Goal: Information Seeking & Learning: Check status

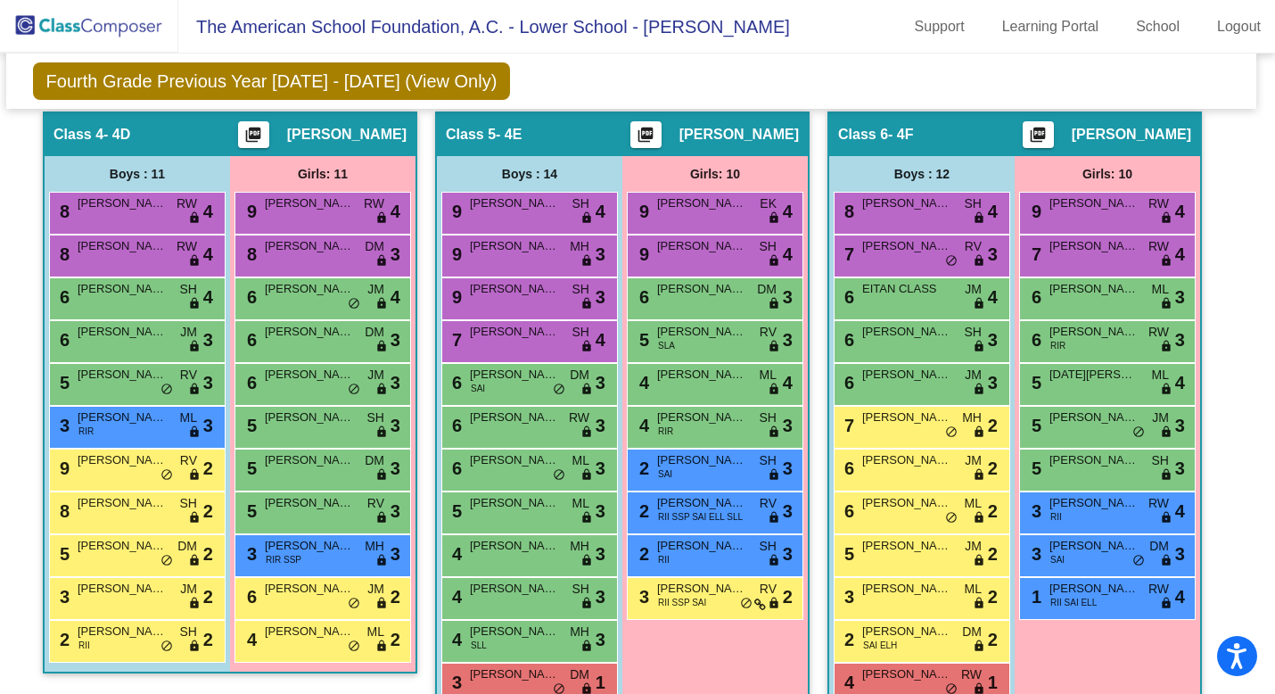
scroll to position [1248, 6]
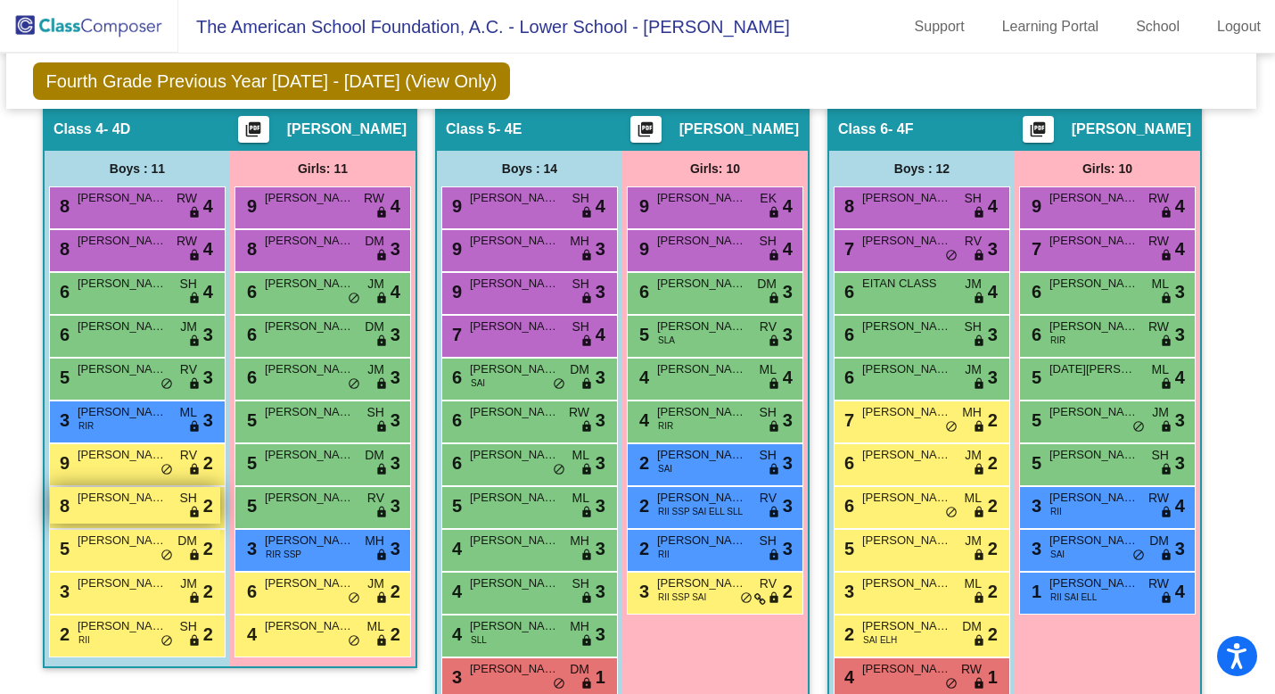
click at [149, 513] on div "8 [PERSON_NAME] SH lock do_not_disturb_alt 2" at bounding box center [135, 505] width 170 height 37
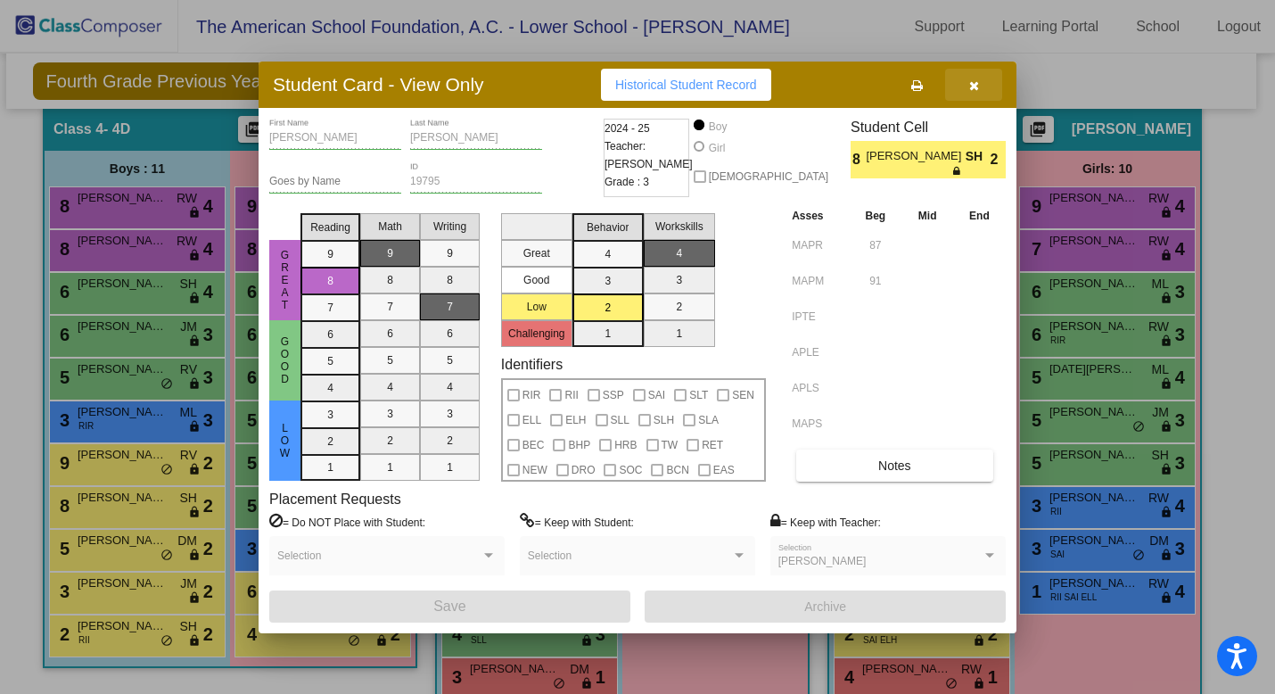
click at [973, 90] on icon "button" at bounding box center [974, 85] width 10 height 12
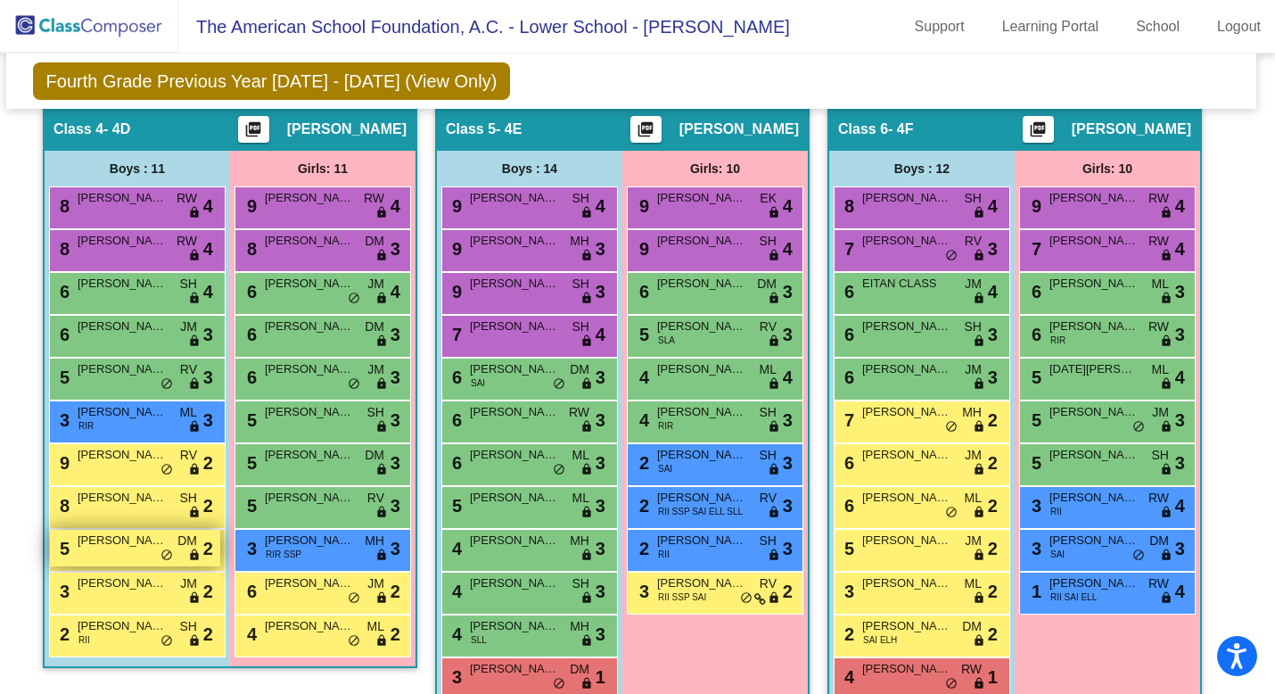
click at [90, 554] on div "5 [PERSON_NAME] DM lock do_not_disturb_alt 2" at bounding box center [135, 548] width 170 height 37
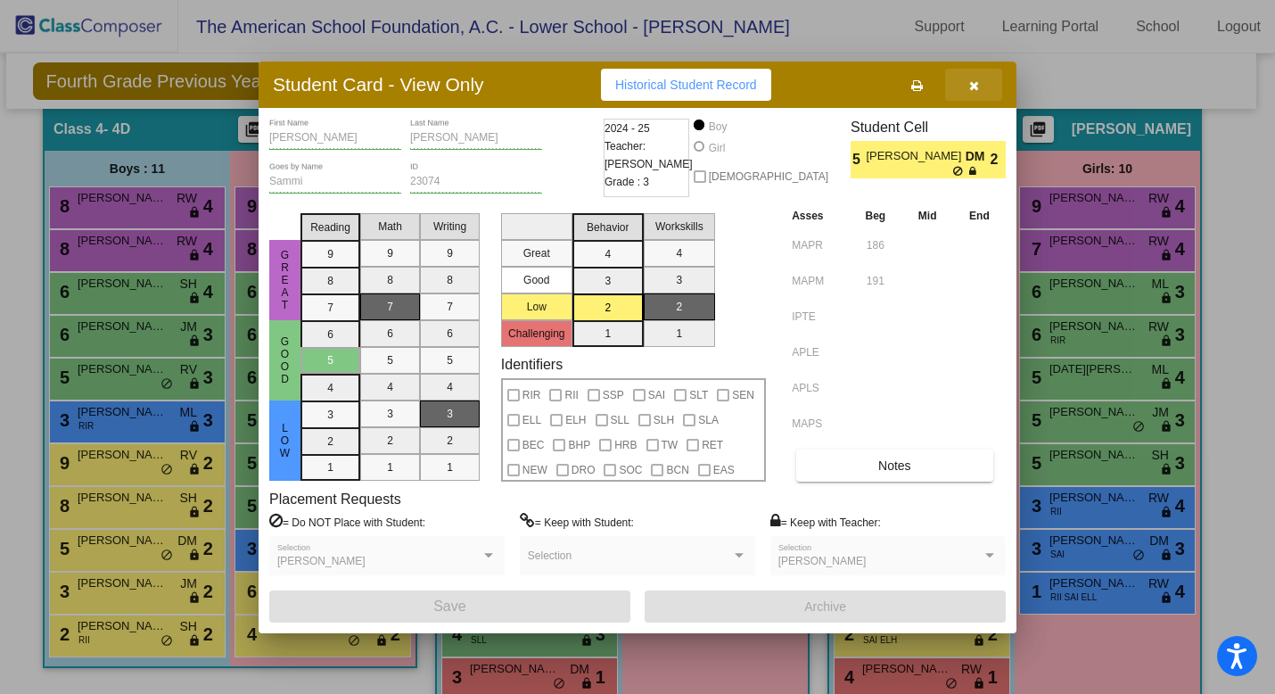
click at [979, 92] on button "button" at bounding box center [973, 85] width 57 height 32
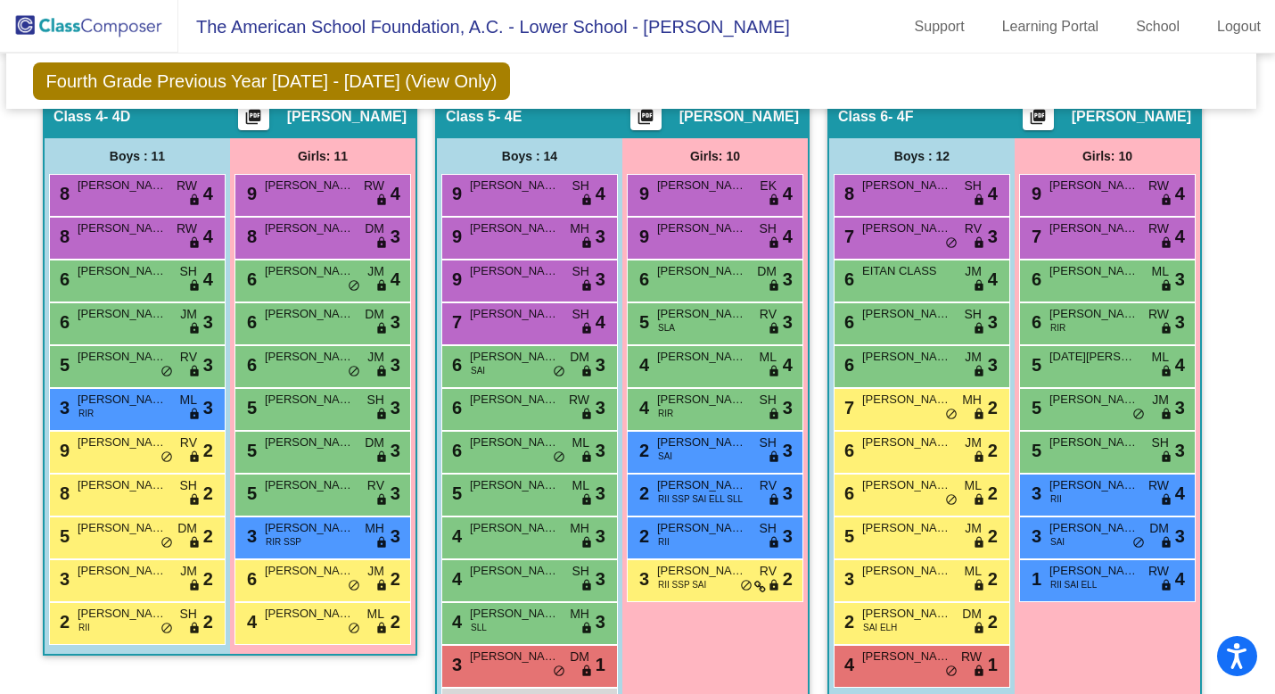
scroll to position [1264, 6]
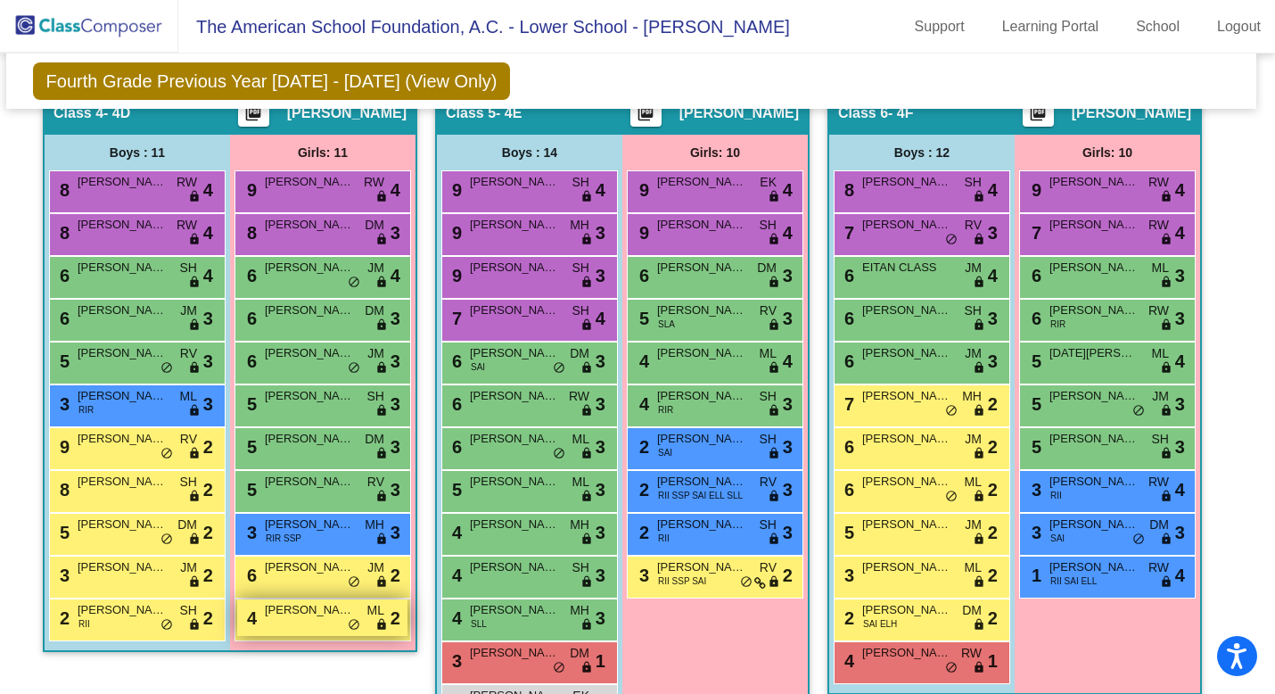
click at [290, 621] on div "4 [PERSON_NAME] ML lock do_not_disturb_alt 2" at bounding box center [322, 617] width 170 height 37
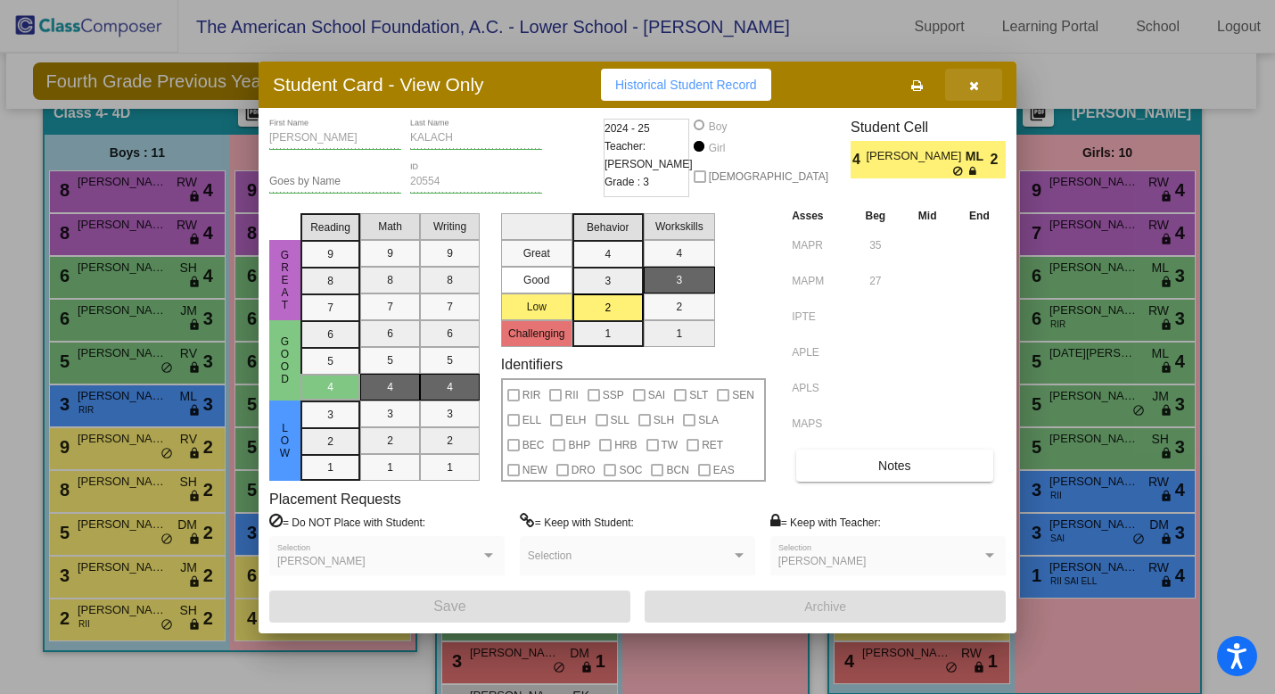
click at [972, 85] on icon "button" at bounding box center [974, 85] width 10 height 12
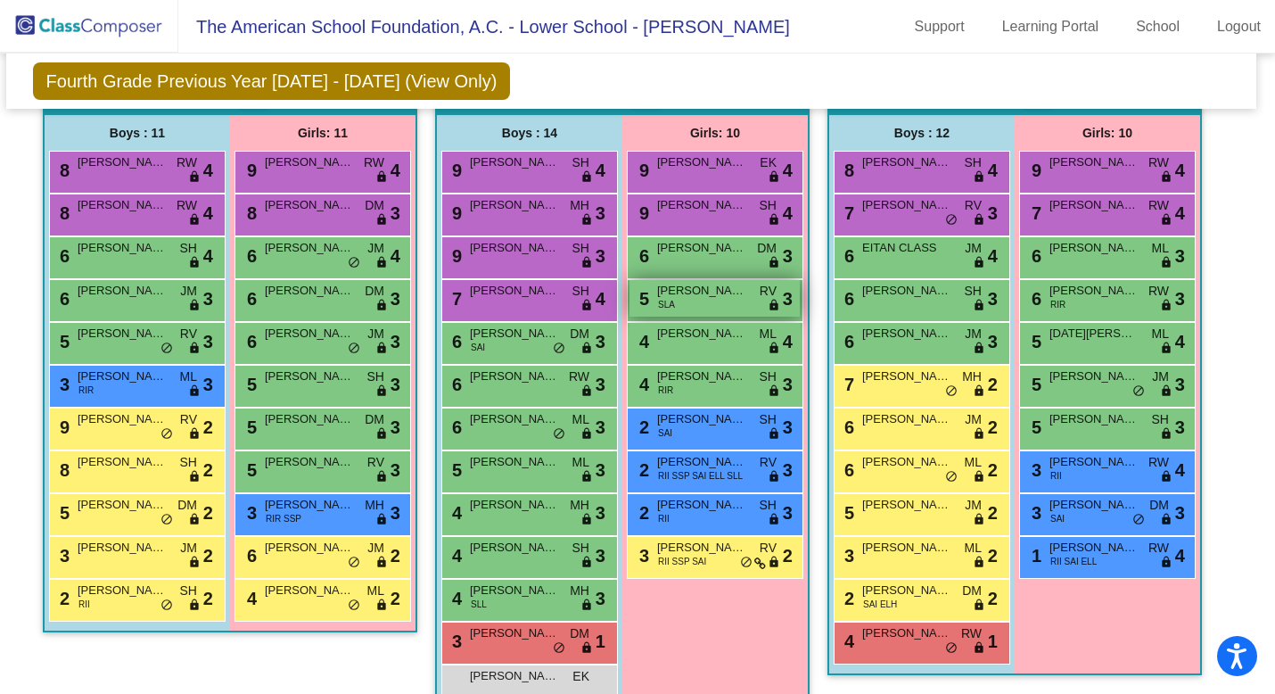
scroll to position [1288, 6]
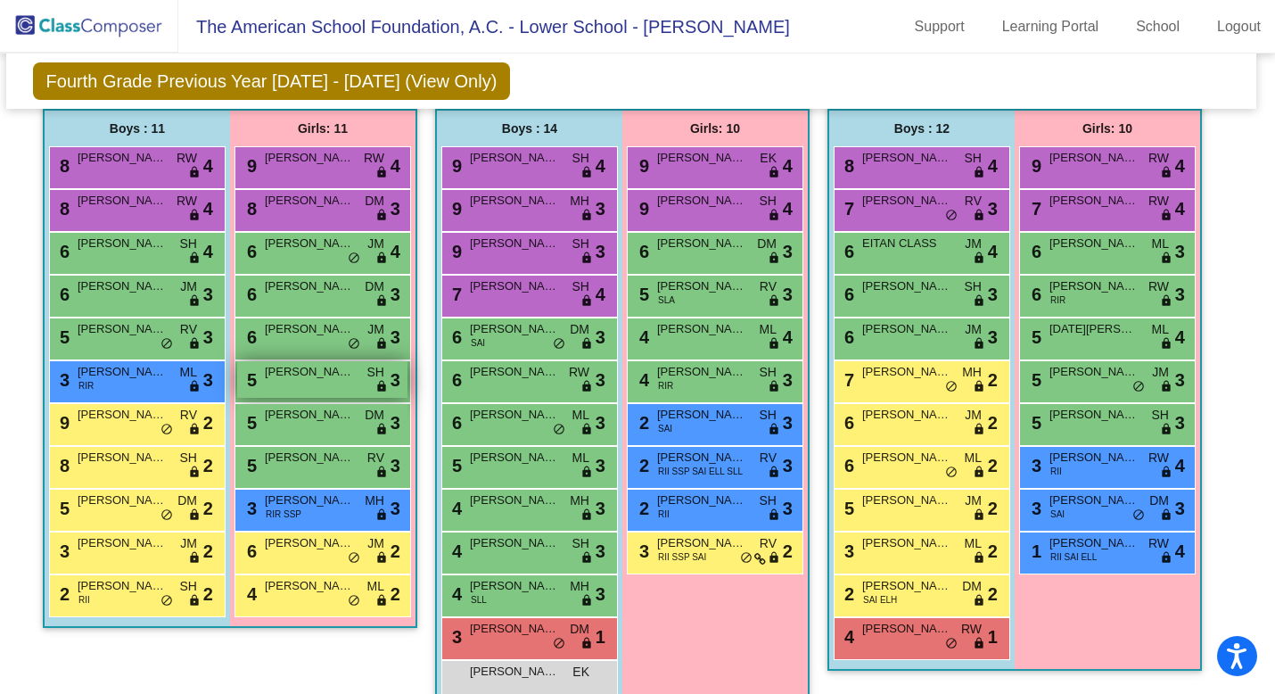
click at [327, 387] on div "5 [PERSON_NAME] SH lock do_not_disturb_alt 3" at bounding box center [322, 379] width 170 height 37
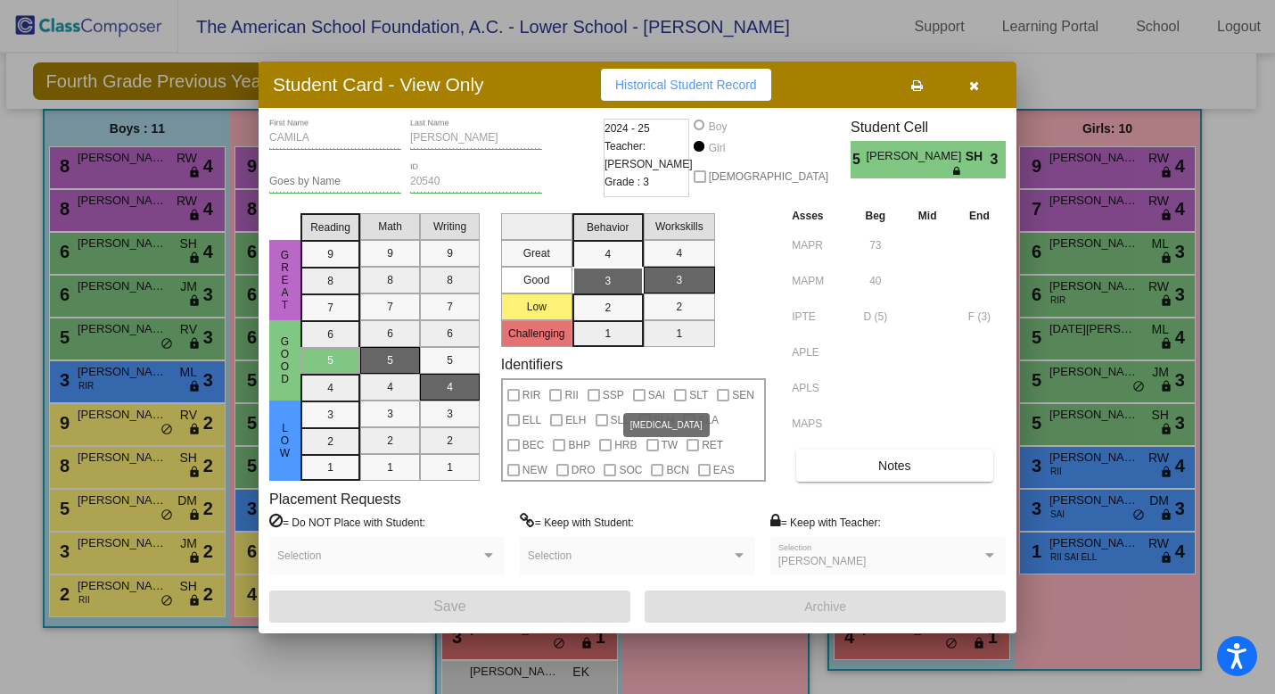
scroll to position [0, 0]
click at [975, 92] on button "button" at bounding box center [973, 85] width 57 height 32
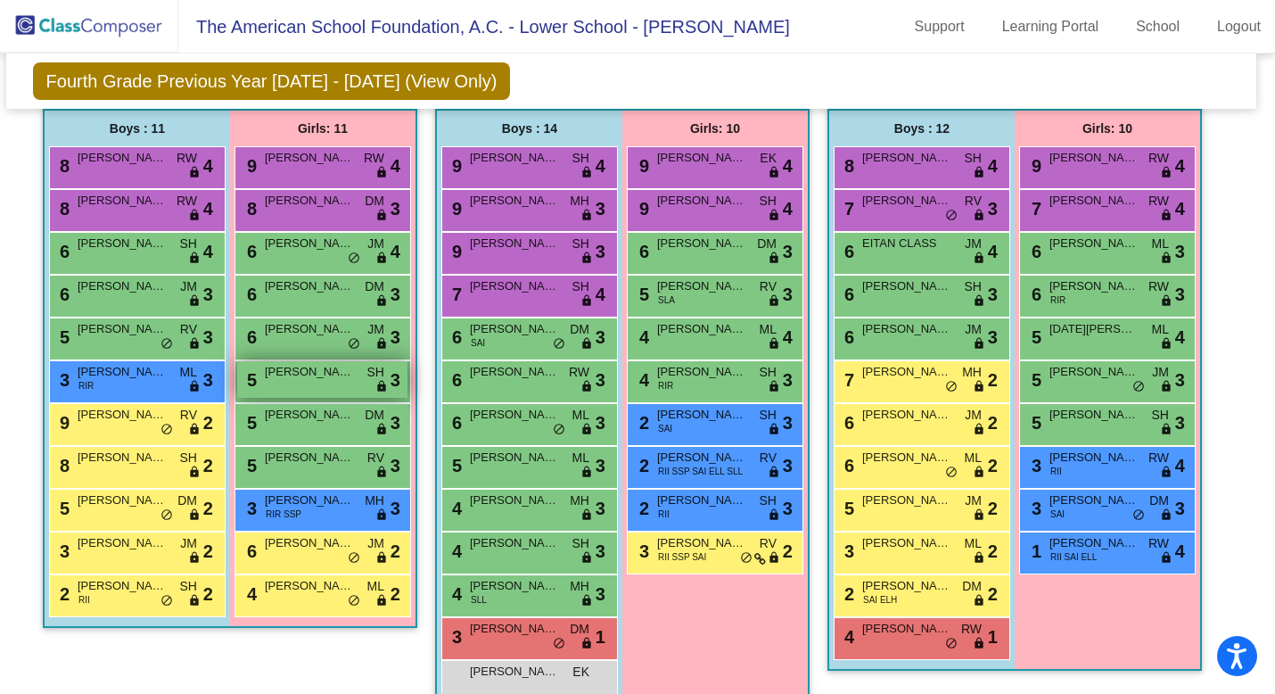
click at [292, 387] on div "5 [PERSON_NAME] SH lock do_not_disturb_alt 3" at bounding box center [322, 379] width 170 height 37
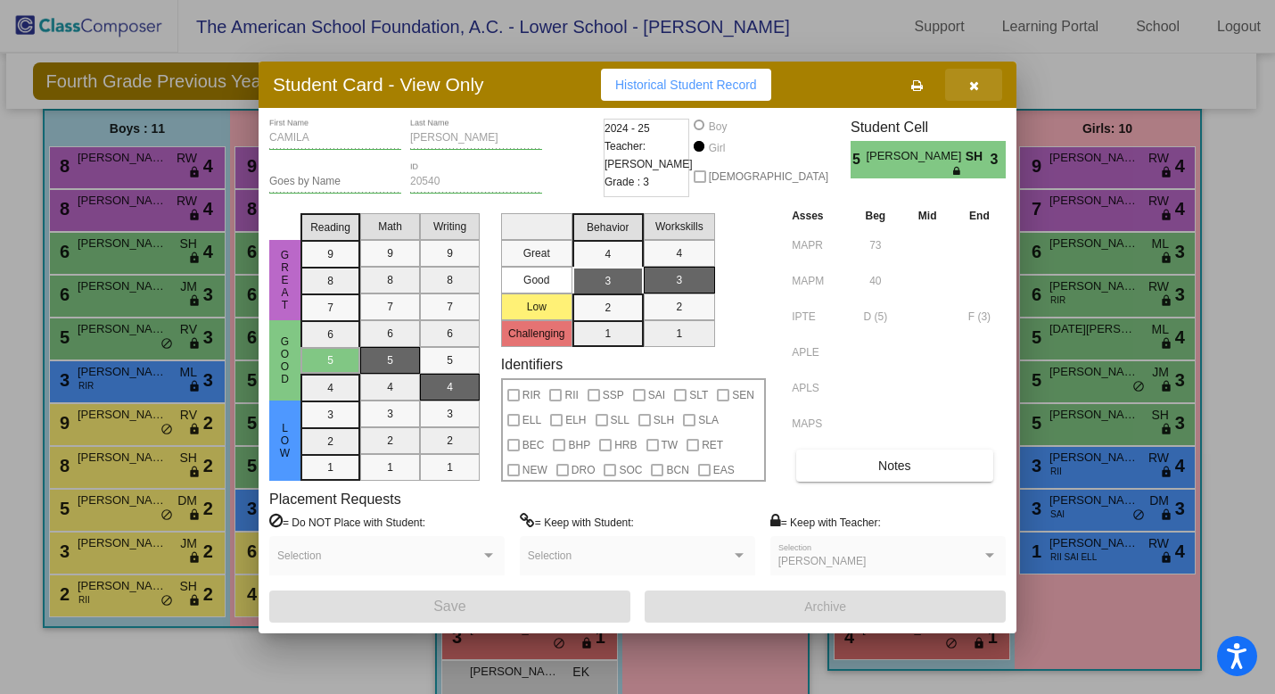
click at [969, 84] on icon "button" at bounding box center [974, 85] width 10 height 12
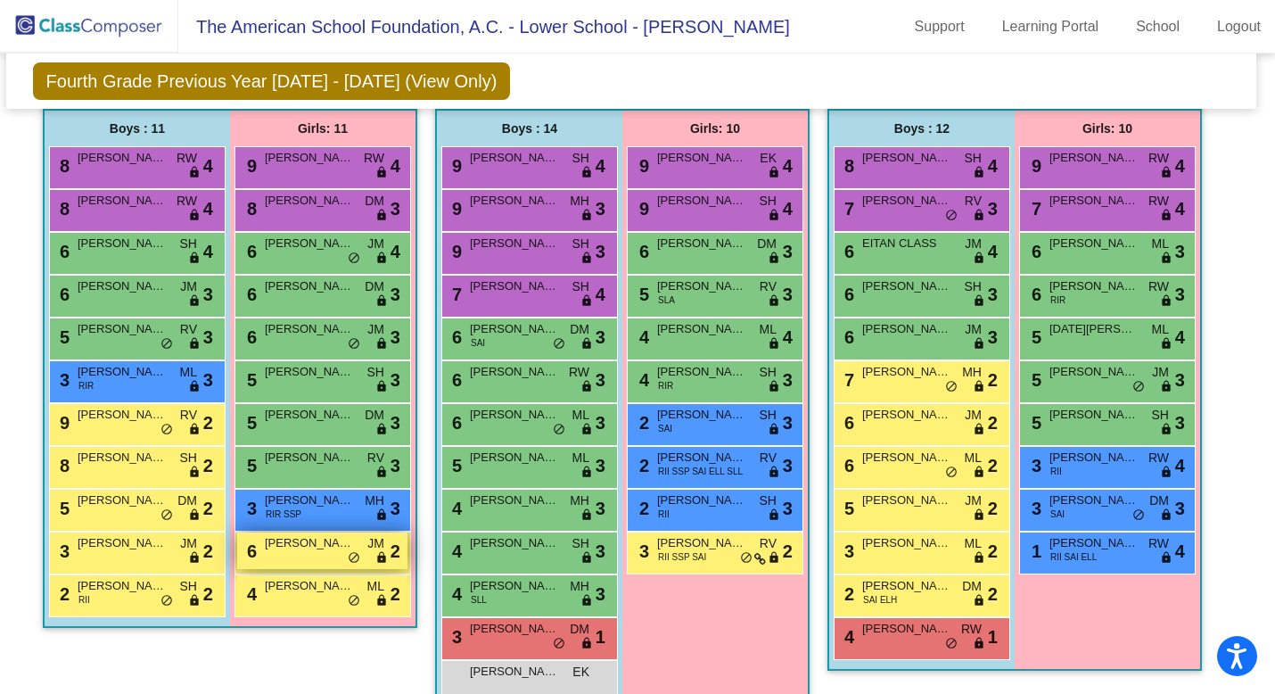
click at [275, 563] on div "6 [PERSON_NAME] lock do_not_disturb_alt 2" at bounding box center [322, 550] width 170 height 37
